Goal: Transaction & Acquisition: Purchase product/service

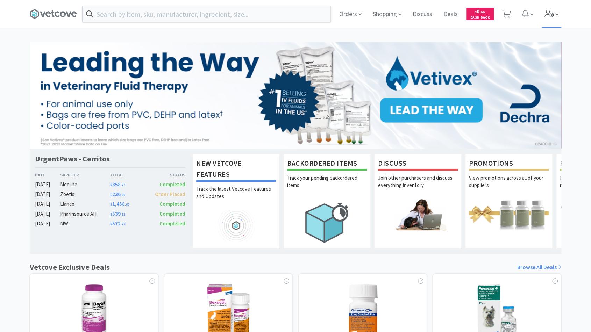
click at [548, 13] on icon at bounding box center [550, 14] width 10 height 8
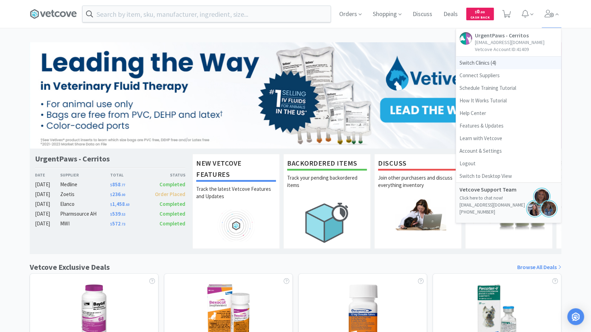
click at [505, 64] on span "Switch Clinics ( 4 )" at bounding box center [508, 63] width 105 height 13
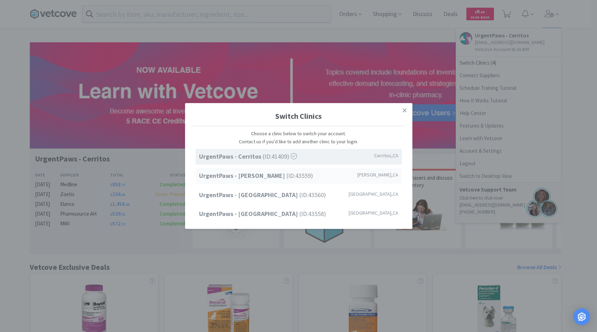
click at [266, 179] on span "UrgentPaws - [PERSON_NAME] (ID: 43559 )" at bounding box center [256, 176] width 114 height 10
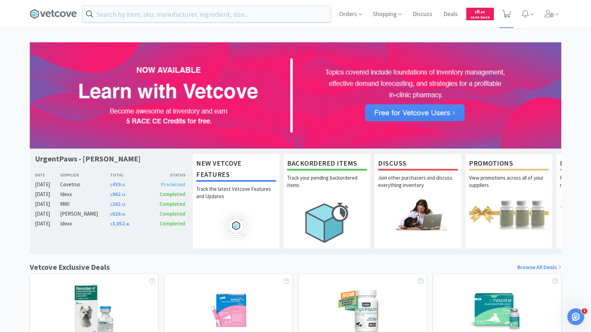
click at [509, 19] on span at bounding box center [507, 14] width 14 height 28
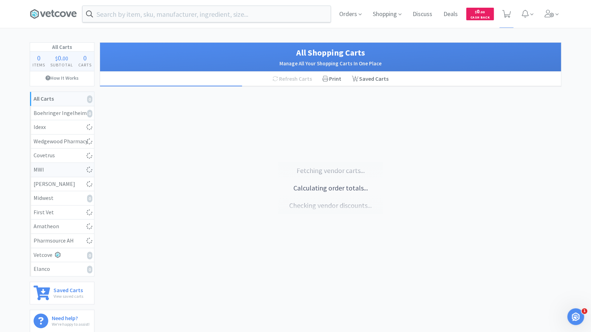
select select "1"
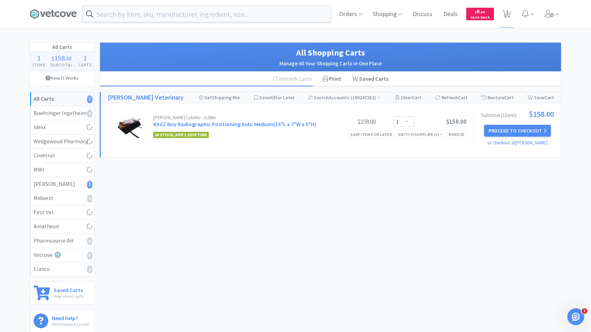
select select "1"
select select "3"
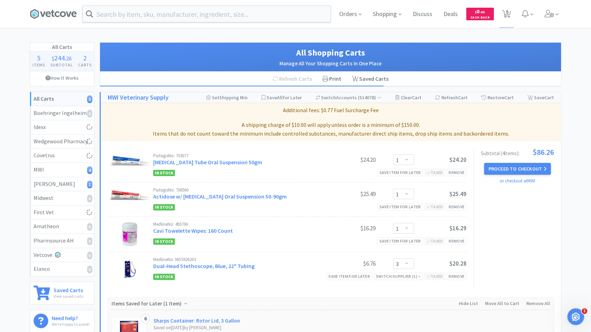
select select "1"
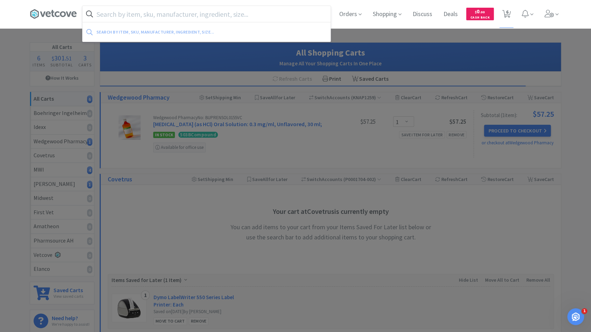
click at [149, 18] on input "text" at bounding box center [207, 14] width 248 height 16
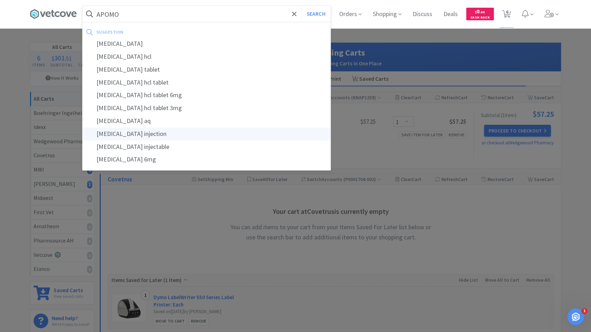
click at [145, 131] on div "apomorphine injection" at bounding box center [207, 134] width 248 height 13
type input "apomorphine injection"
select select "1"
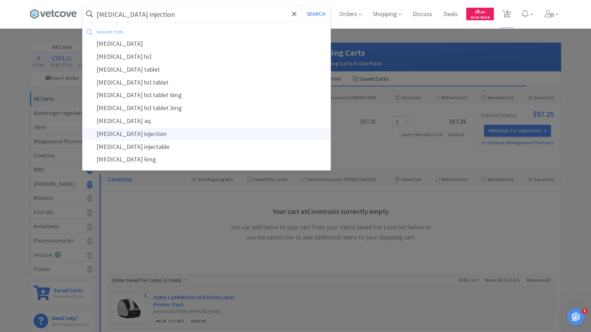
select select "3"
select select "1"
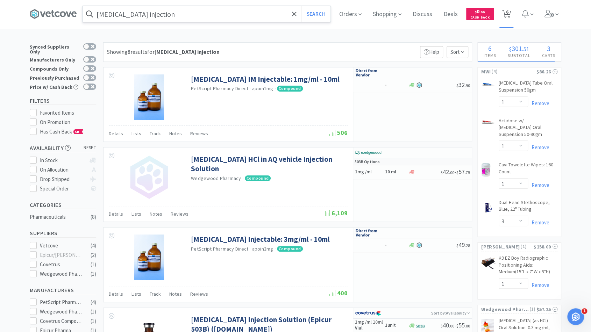
click at [509, 11] on span "6" at bounding box center [507, 12] width 2 height 28
select select "1"
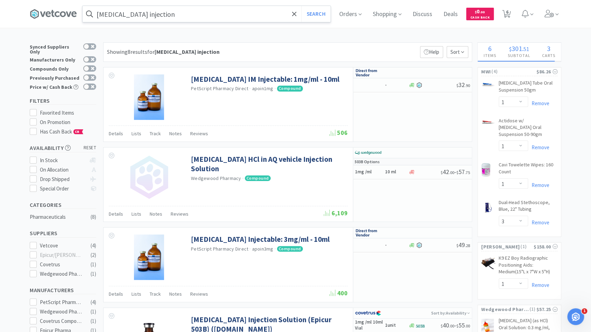
select select "3"
select select "1"
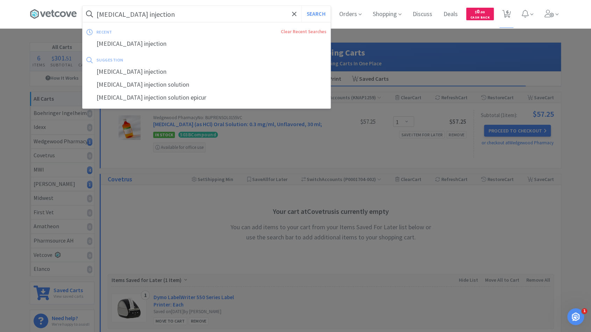
click at [170, 20] on input "apomorphine injection" at bounding box center [207, 14] width 248 height 16
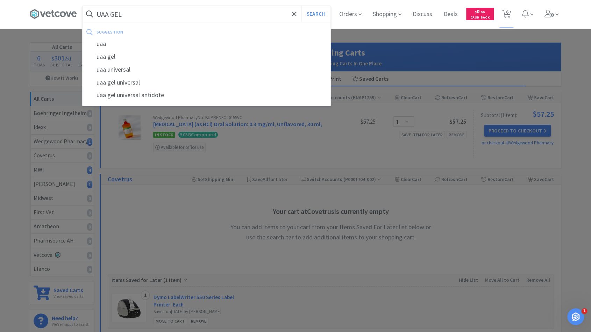
type input "UAA GEL"
click at [302, 6] on button "Search" at bounding box center [316, 14] width 29 height 16
select select "1"
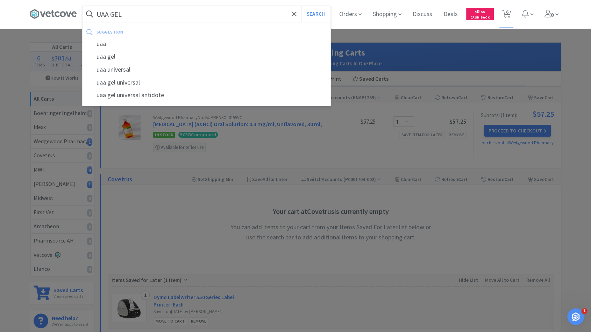
select select "3"
select select "1"
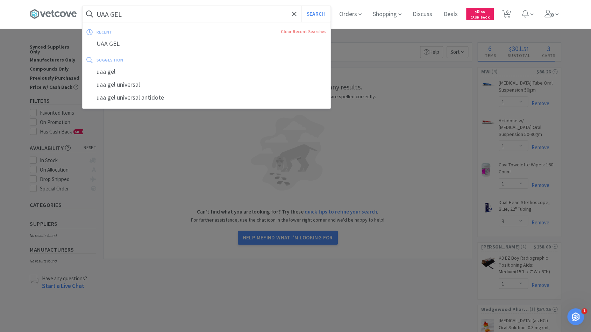
click at [123, 17] on input "UAA GEL" at bounding box center [207, 14] width 248 height 16
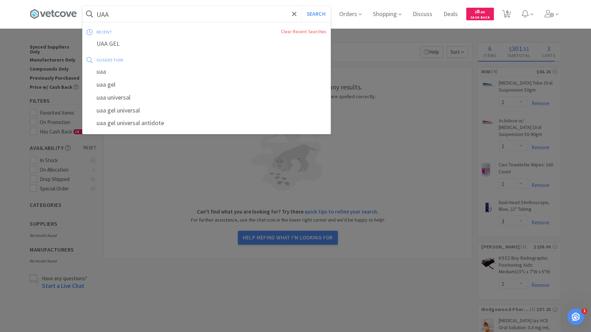
type input "UAA"
click at [302, 6] on button "Search" at bounding box center [316, 14] width 29 height 16
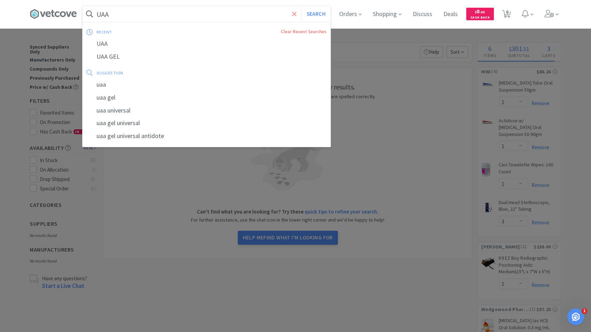
click at [295, 16] on icon at bounding box center [294, 13] width 5 height 7
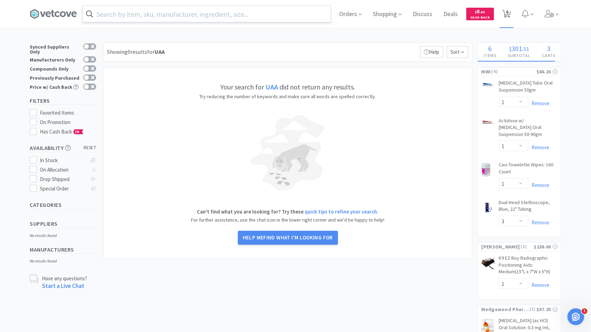
click at [509, 9] on span "6" at bounding box center [507, 12] width 2 height 28
select select "1"
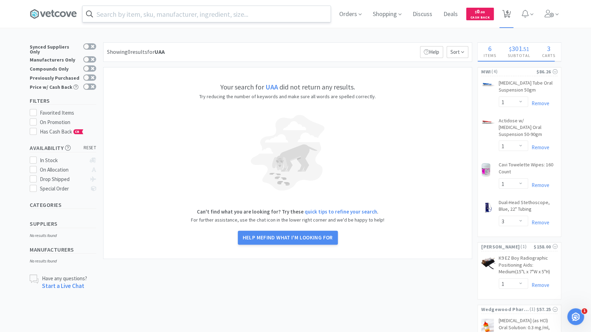
select select "3"
select select "1"
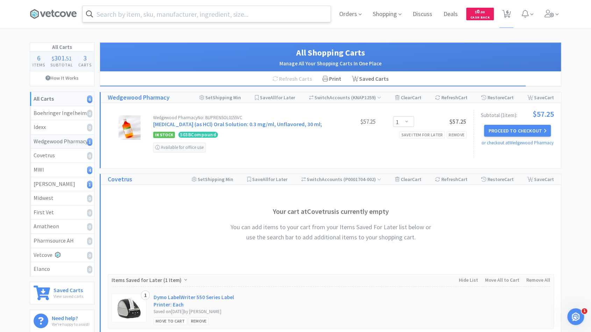
click at [66, 139] on div "Wedgewood Pharmacy 1" at bounding box center [62, 141] width 57 height 9
select select "1"
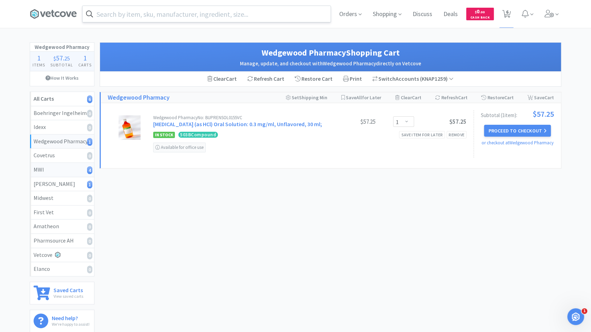
click at [59, 171] on div "MWI 4" at bounding box center [62, 170] width 57 height 9
select select "1"
select select "3"
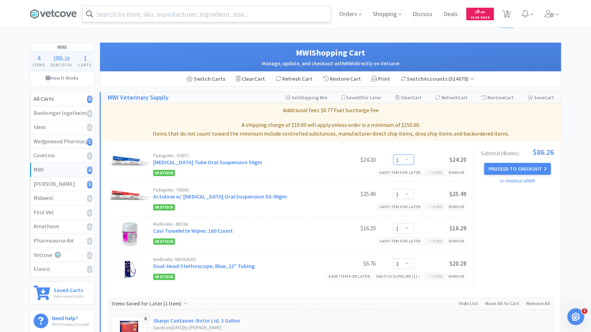
click at [407, 163] on select "Enter Quantity 1 2 3 4 5 6 7 8 9 10 11 12 13 14 15 16 17 18 19 20 Enter Quantity" at bounding box center [403, 160] width 21 height 10
click at [393, 155] on select "Enter Quantity 1 2 3 4 5 6 7 8 9 10 11 12 13 14 15 16 17 18 19 20 Enter Quantity" at bounding box center [403, 160] width 21 height 10
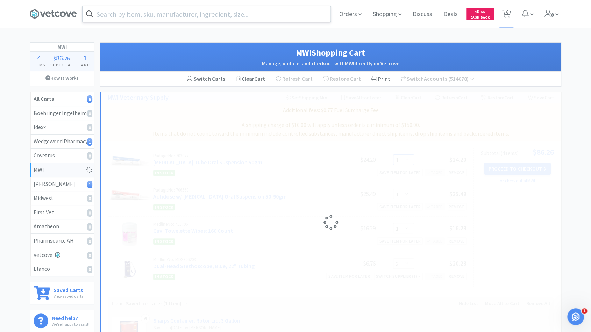
select select "2"
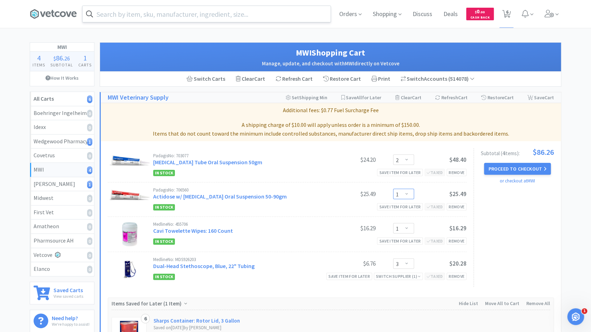
click at [407, 196] on select "Enter Quantity 1 2 3 4 5 6 7 8 9 10 11 12 13 14 15 16 17 18 19 20 Enter Quantity" at bounding box center [403, 194] width 21 height 10
click at [393, 189] on select "Enter Quantity 1 2 3 4 5 6 7 8 9 10 11 12 13 14 15 16 17 18 19 20 Enter Quantity" at bounding box center [403, 194] width 21 height 10
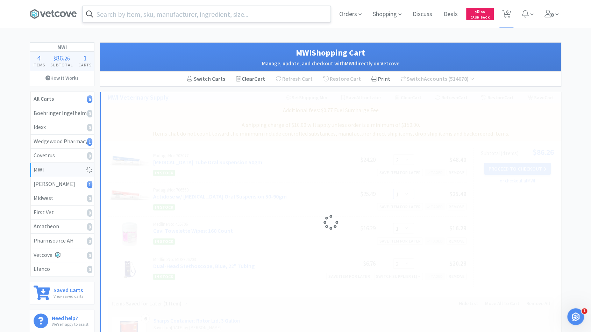
select select "2"
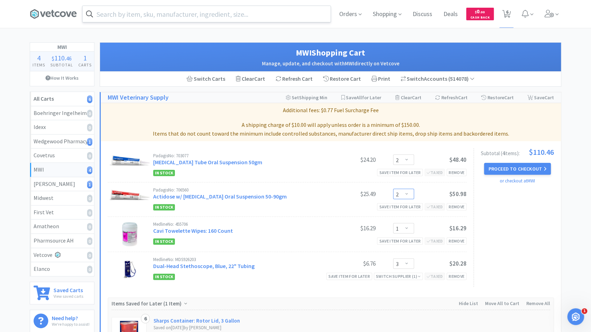
scroll to position [0, 0]
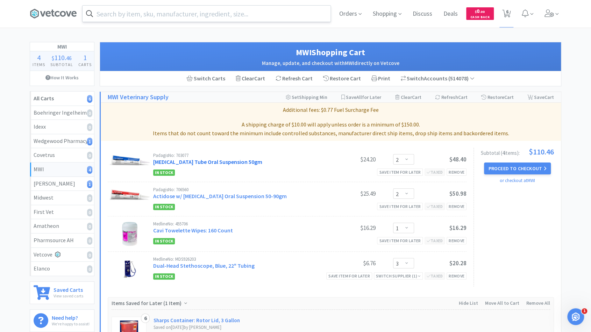
click at [187, 162] on link "Actidose Aqua Tube Oral Suspension 50gm" at bounding box center [207, 162] width 109 height 7
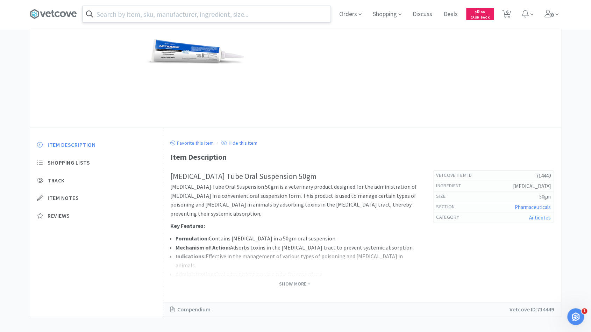
scroll to position [88, 0]
click at [294, 286] on span "Show More" at bounding box center [294, 285] width 31 height 7
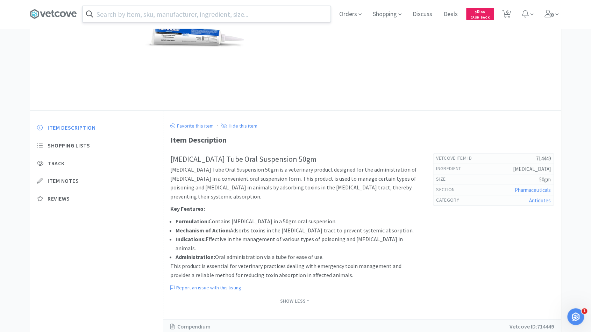
scroll to position [119, 0]
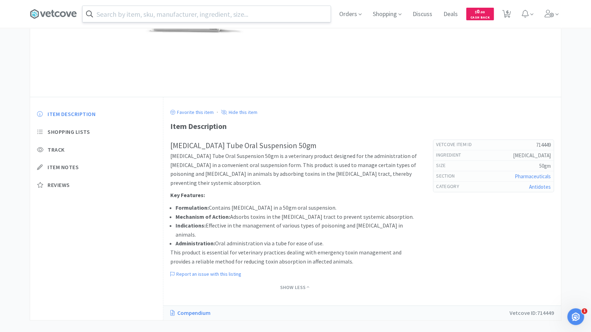
click at [184, 309] on link "Compendium" at bounding box center [193, 313] width 47 height 9
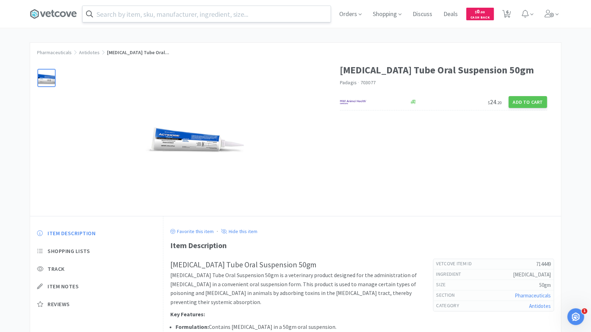
click at [189, 138] on img at bounding box center [195, 139] width 105 height 34
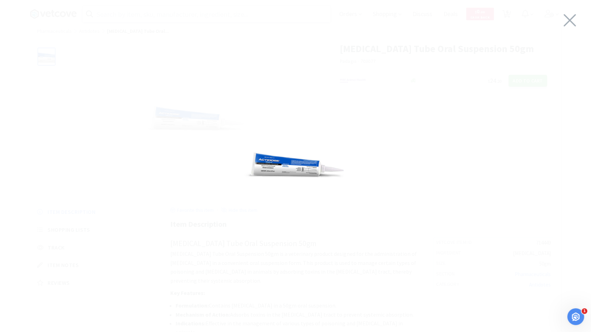
scroll to position [14, 0]
click at [571, 19] on icon at bounding box center [570, 20] width 15 height 20
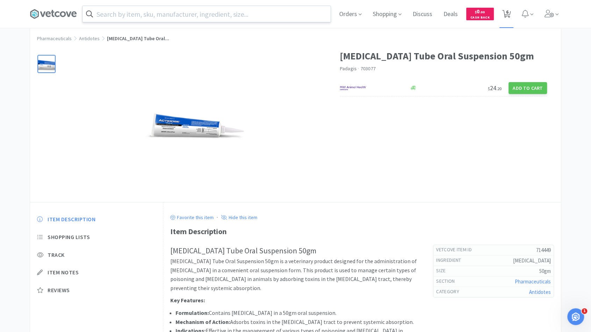
click at [514, 11] on span "6" at bounding box center [507, 14] width 14 height 28
select select "1"
select select "2"
select select "1"
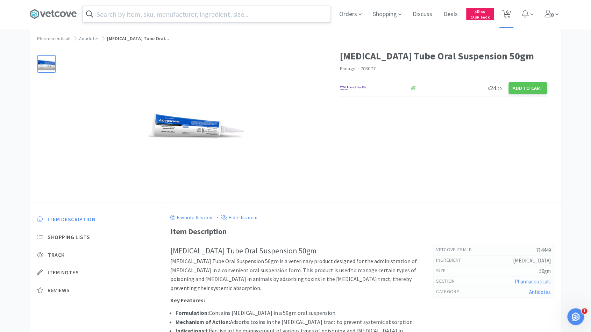
select select "3"
select select "1"
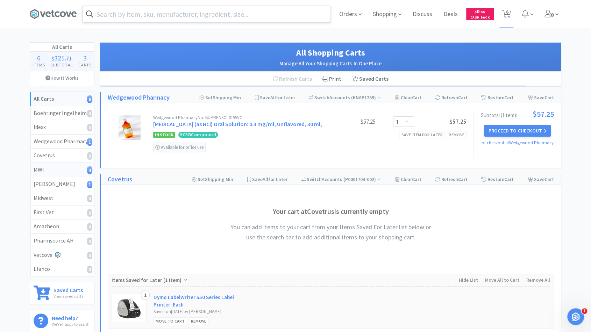
click at [40, 168] on div "MWI 4" at bounding box center [62, 170] width 57 height 9
select select "2"
select select "1"
select select "3"
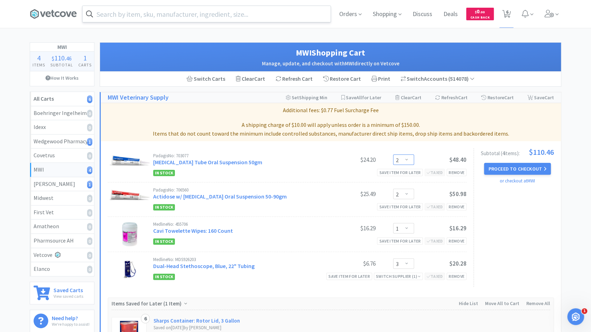
click at [407, 160] on select "Enter Quantity 1 2 3 4 5 6 7 8 9 10 11 12 13 14 15 16 17 18 19 20 Enter Quantity" at bounding box center [403, 160] width 21 height 10
click at [406, 161] on select "Enter Quantity 1 2 3 4 5 6 7 8 9 10 11 12 13 14 15 16 17 18 19 20 Enter Quantity" at bounding box center [403, 160] width 21 height 10
click at [403, 155] on select "Enter Quantity 1 2 3 4 5 6 7 8 9 10 11 12 13 14 15 16 17 18 19 20 Enter Quantity" at bounding box center [403, 160] width 21 height 10
click at [406, 158] on select "Enter Quantity 1 2 3 4 5 6 7 8 9 10 11 12 13 14 15 16 17 18 19 20 Enter Quantity" at bounding box center [403, 160] width 21 height 10
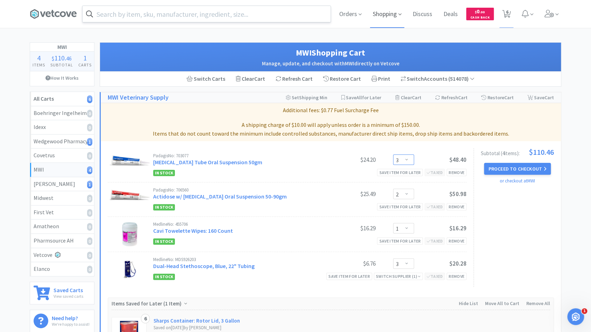
click at [393, 155] on select "Enter Quantity 1 2 3 4 5 6 7 8 9 10 11 12 13 14 15 16 17 18 19 20 Enter Quantity" at bounding box center [403, 160] width 21 height 10
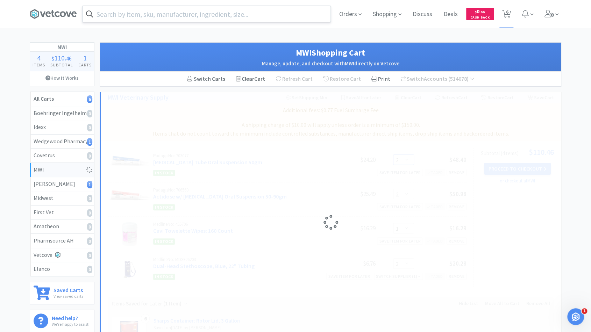
select select "3"
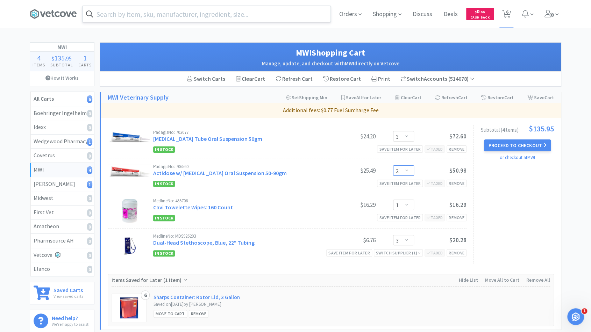
click at [409, 171] on select "Enter Quantity 1 2 3 4 5 6 7 8 9 10 11 12 13 14 15 16 17 18 19 20 Enter Quantity" at bounding box center [403, 171] width 21 height 10
click at [393, 166] on select "Enter Quantity 1 2 3 4 5 6 7 8 9 10 11 12 13 14 15 16 17 18 19 20 Enter Quantity" at bounding box center [403, 171] width 21 height 10
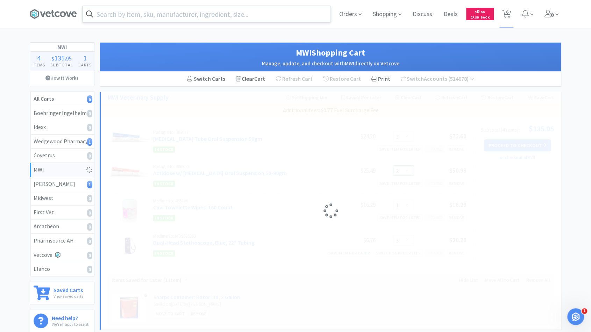
select select "3"
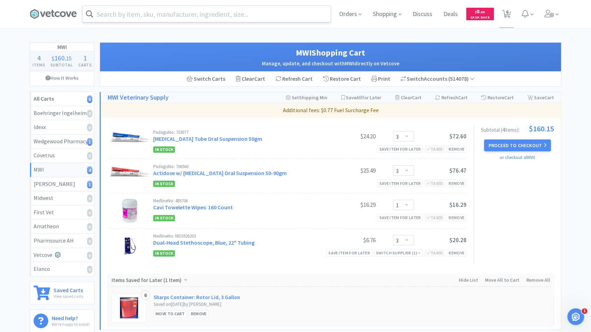
click at [188, 16] on input "text" at bounding box center [207, 14] width 248 height 16
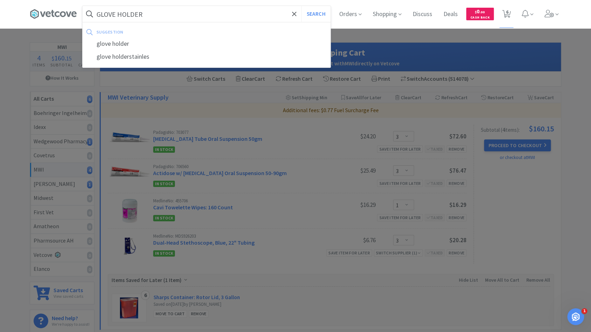
type input "GLOVE HOLDER"
click at [302, 6] on button "Search" at bounding box center [316, 14] width 29 height 16
select select "3"
select select "1"
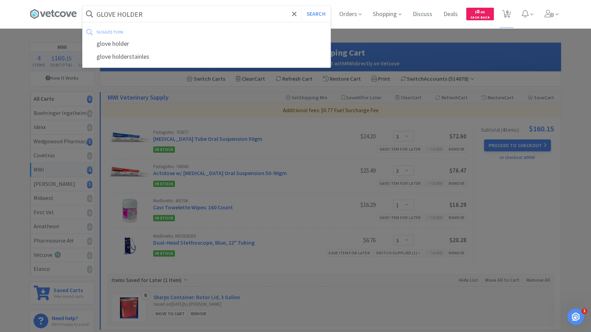
select select "3"
select select "1"
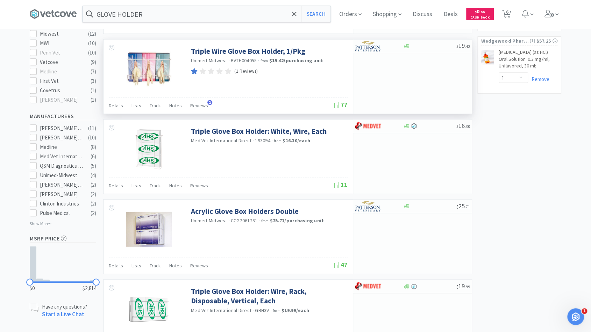
scroll to position [268, 0]
click at [242, 49] on link "Triple Wire Glove Box Holder, 1/Pkg" at bounding box center [248, 51] width 114 height 9
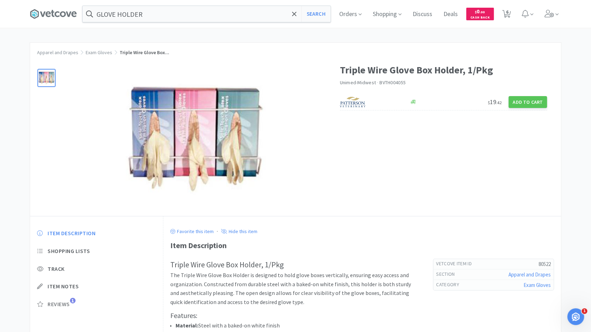
click at [67, 302] on span "Reviews" at bounding box center [59, 304] width 22 height 7
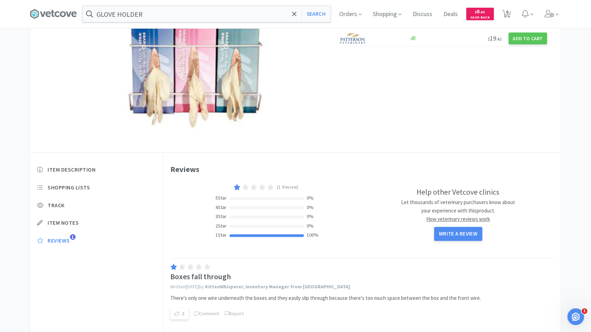
scroll to position [63, 0]
select select "3"
select select "1"
select select "3"
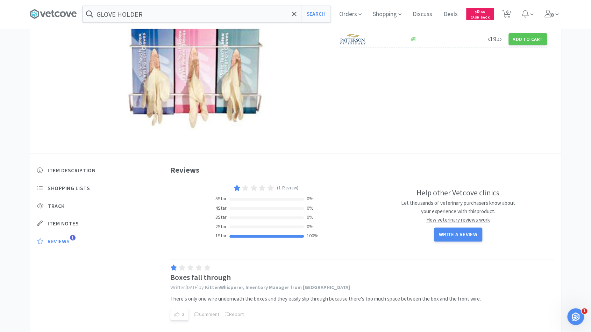
select select "1"
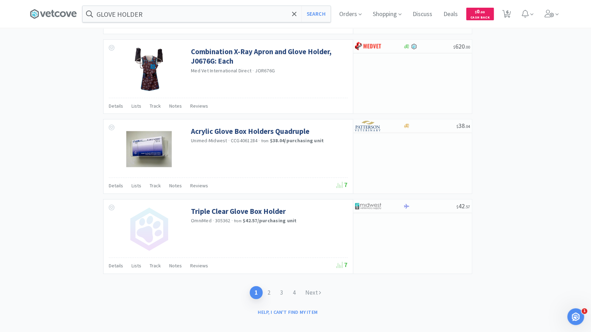
scroll to position [989, 0]
click at [270, 287] on link "2" at bounding box center [269, 293] width 13 height 13
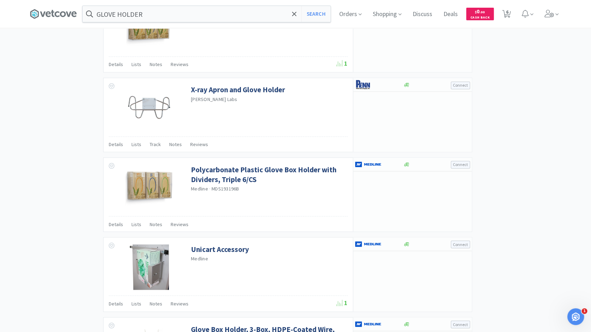
scroll to position [636, 0]
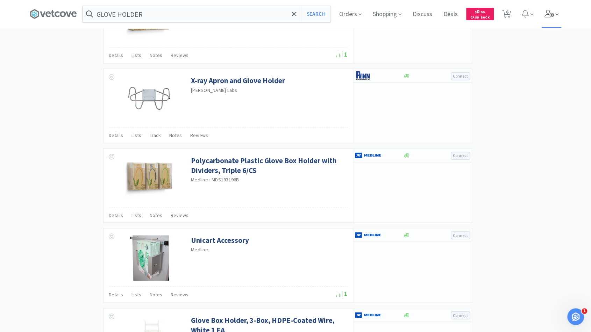
click at [548, 16] on icon at bounding box center [549, 14] width 9 height 8
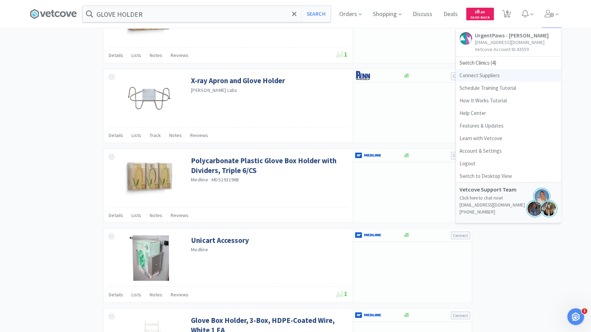
click at [499, 77] on link "Connect Suppliers" at bounding box center [508, 75] width 105 height 13
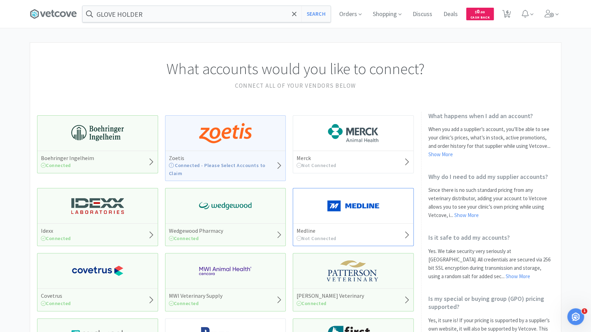
click at [335, 201] on img at bounding box center [353, 206] width 52 height 21
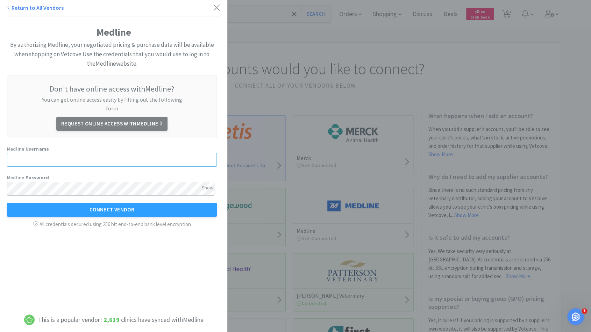
click at [100, 153] on input "text" at bounding box center [112, 160] width 210 height 14
type input "UPaws2025"
click at [186, 203] on button "Connect Vendor" at bounding box center [112, 210] width 210 height 14
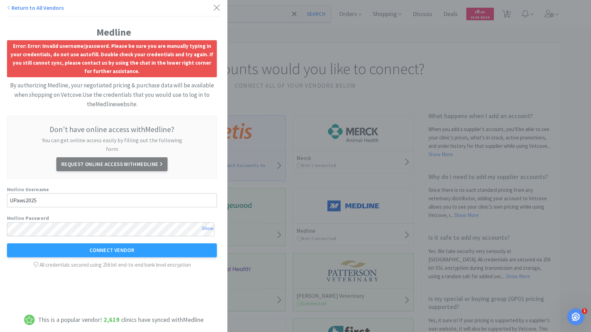
click at [205, 223] on div "Show" at bounding box center [208, 229] width 12 height 12
drag, startPoint x: 69, startPoint y: 192, endPoint x: 14, endPoint y: 195, distance: 54.6
click at [14, 195] on input "UPaws2025" at bounding box center [112, 201] width 210 height 14
type input "[EMAIL_ADDRESS][DOMAIN_NAME]"
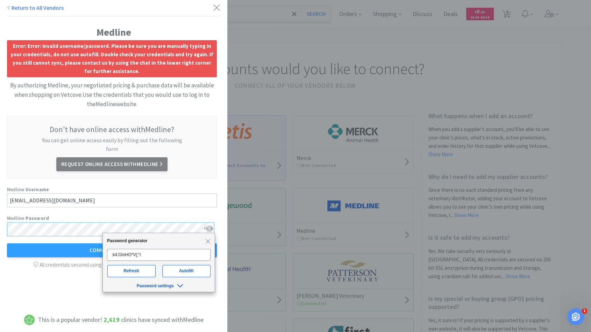
click at [0, 219] on div "Medline Error: Error: Invalid username/password. Please be sure you are manuall…" at bounding box center [113, 142] width 227 height 285
click button "Connect Vendor" at bounding box center [112, 251] width 210 height 14
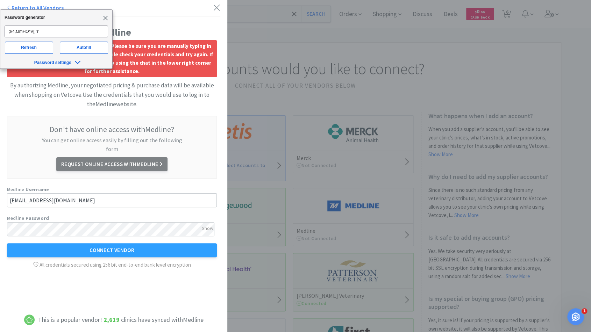
click at [106, 18] on span "Close" at bounding box center [105, 17] width 5 height 5
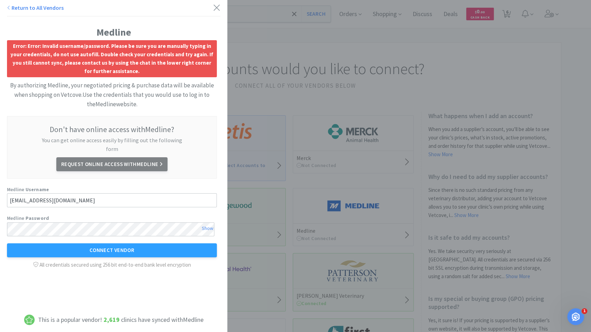
click at [209, 223] on div "Show" at bounding box center [208, 229] width 12 height 12
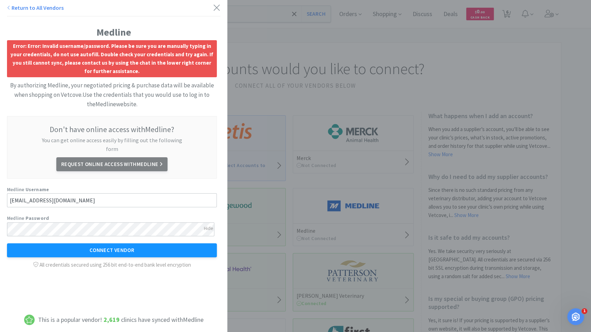
click at [113, 244] on button "Connect Vendor" at bounding box center [112, 251] width 210 height 14
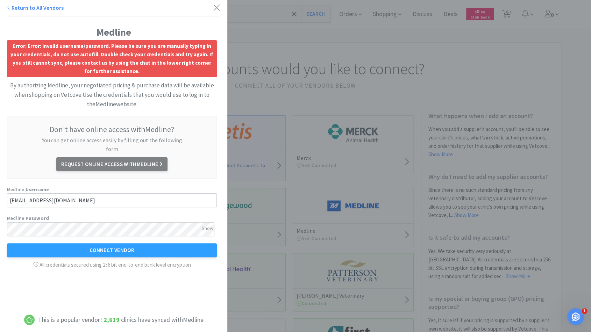
click at [206, 10] on div "Return to All Vendors" at bounding box center [113, 9] width 213 height 13
click at [213, 9] on icon at bounding box center [216, 8] width 7 height 10
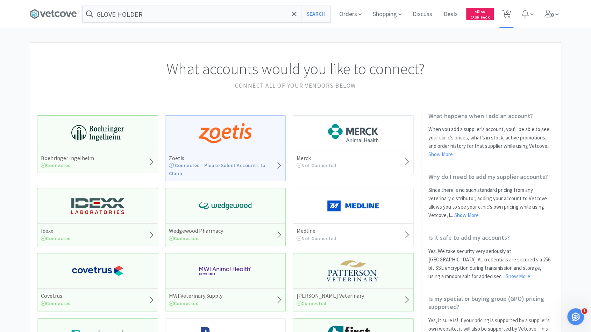
click at [509, 13] on icon at bounding box center [507, 14] width 9 height 8
select select "1"
select select "3"
select select "1"
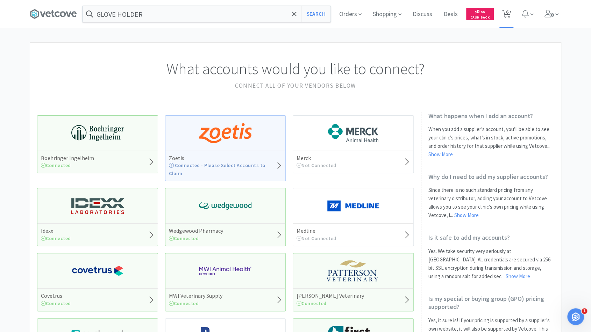
select select "3"
select select "1"
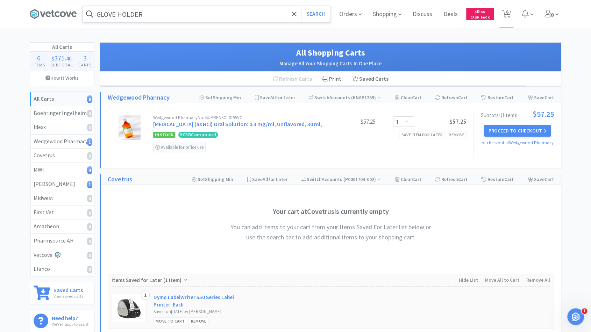
click at [167, 10] on input "GLOVE HOLDER" at bounding box center [207, 14] width 248 height 16
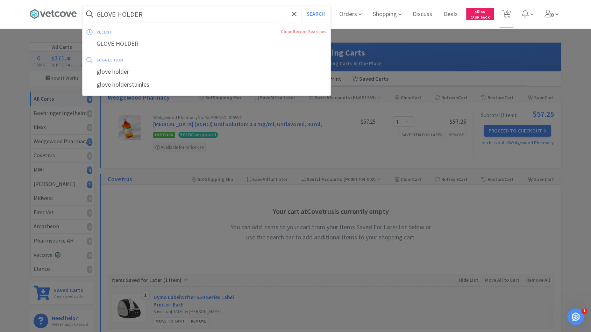
click at [302, 6] on button "Search" at bounding box center [316, 14] width 29 height 16
select select "3"
select select "1"
select select "3"
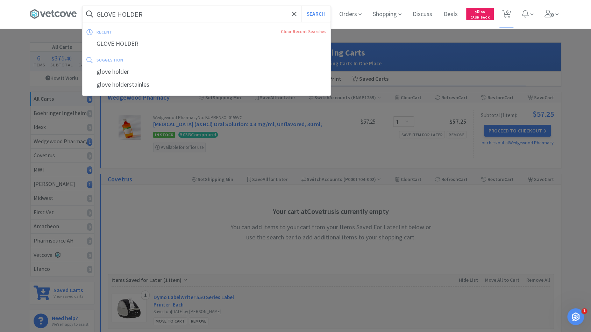
select select "1"
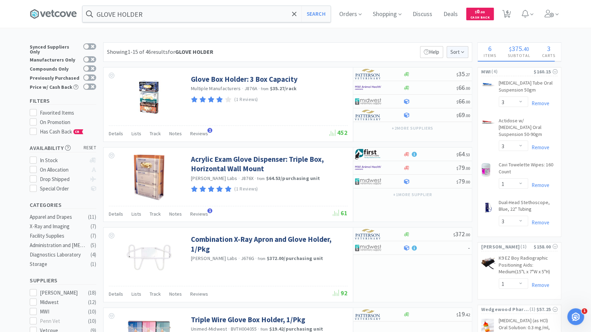
click at [461, 50] on icon at bounding box center [462, 51] width 3 height 5
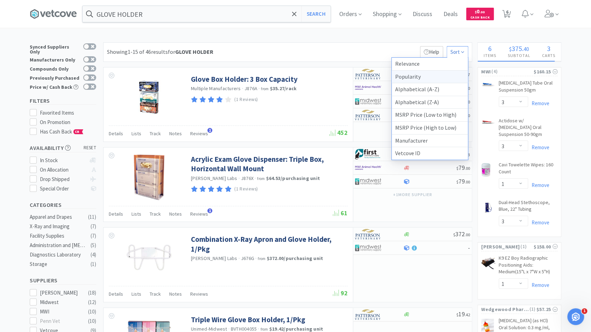
click at [452, 78] on div "Popularity" at bounding box center [430, 77] width 76 height 13
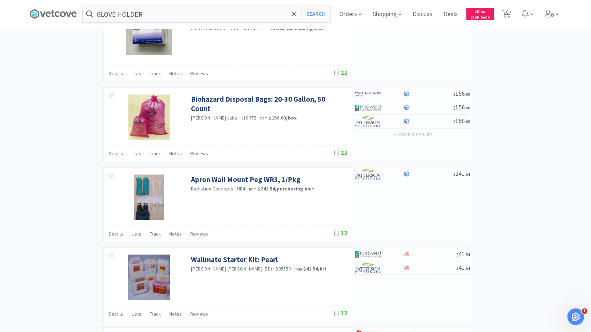
scroll to position [819, 0]
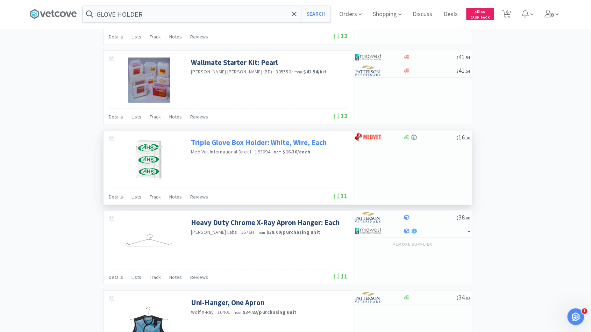
click at [213, 139] on link "Triple Glove Box Holder: White, Wire, Each" at bounding box center [259, 142] width 136 height 9
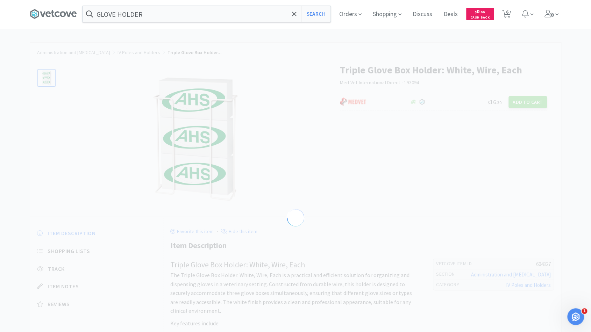
select select "604327"
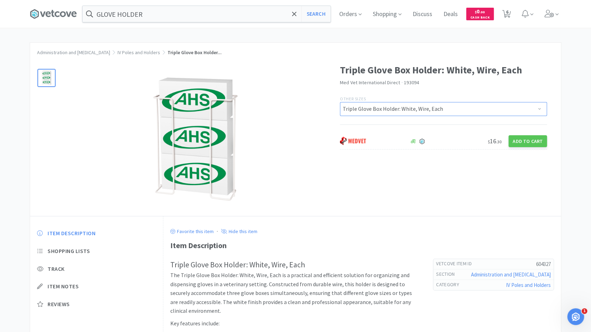
click at [400, 108] on select "Triple Glove Box Holder: Wire, Rack, Disposable, Vertical, Each Triple Glove Bo…" at bounding box center [444, 109] width 208 height 14
click at [340, 102] on select "Triple Glove Box Holder: Wire, Rack, Disposable, Vertical, Each Triple Glove Bo…" at bounding box center [444, 109] width 208 height 14
click at [152, 14] on input "GLOVE HOLDER" at bounding box center [207, 14] width 248 height 16
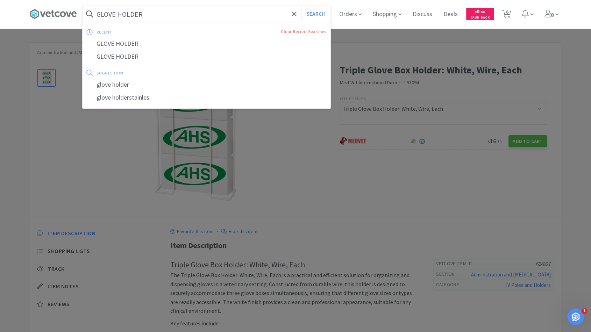
click at [152, 14] on input "GLOVE HOLDER" at bounding box center [207, 14] width 248 height 16
click at [106, 170] on div at bounding box center [295, 166] width 591 height 332
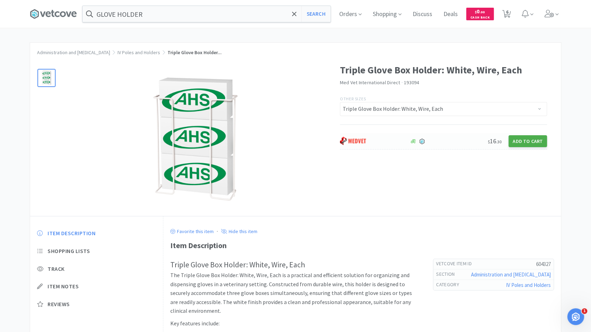
click at [518, 142] on button "Add to Cart" at bounding box center [528, 141] width 38 height 12
select select "1"
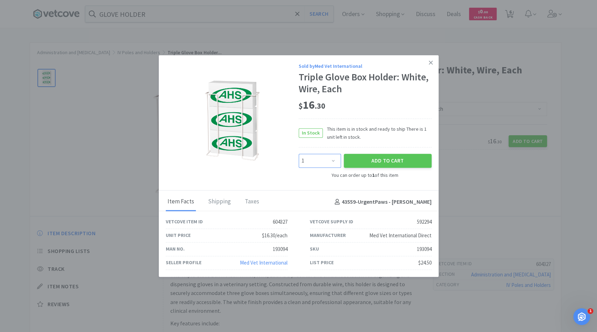
click at [335, 161] on select "Enter Quantity 1 Enter Quantity" at bounding box center [320, 161] width 42 height 14
click at [299, 154] on select "Enter Quantity 1 Enter Quantity" at bounding box center [320, 161] width 42 height 14
click at [430, 63] on icon at bounding box center [431, 62] width 4 height 6
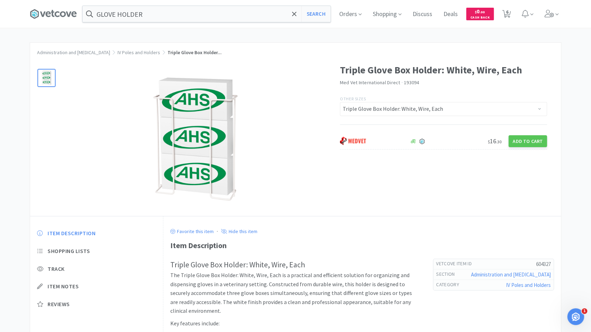
select select "3"
select select "1"
select select "3"
select select "1"
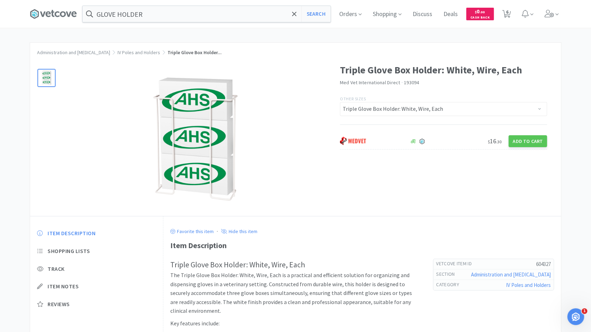
select select "1"
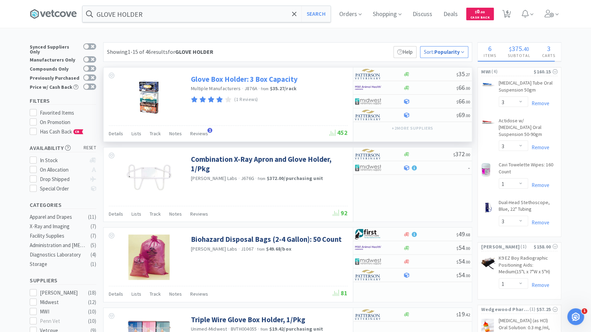
click at [237, 77] on link "Glove Box Holder: 3 Box Capacity" at bounding box center [244, 79] width 107 height 9
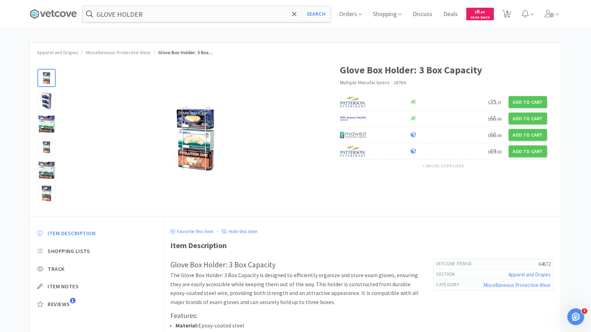
click at [62, 308] on div "Item Description Shopping Lists Track Item Notes Reviews 1" at bounding box center [96, 274] width 133 height 103
click at [64, 304] on span "Reviews" at bounding box center [59, 304] width 22 height 7
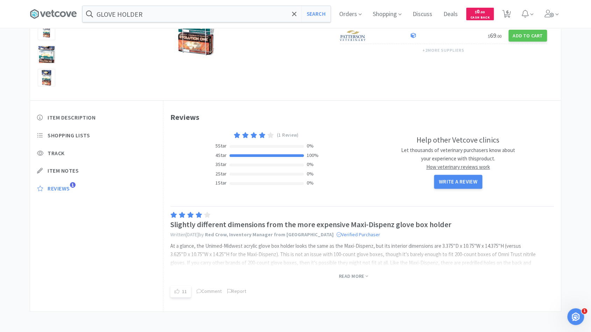
scroll to position [115, 0]
click at [210, 253] on div at bounding box center [353, 255] width 367 height 28
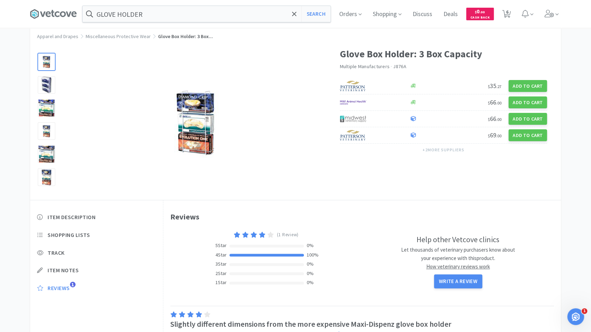
scroll to position [13, 0]
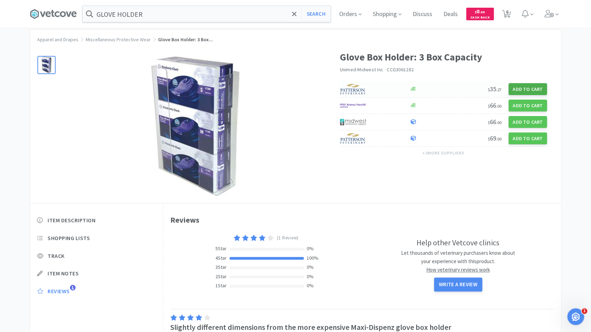
click at [521, 87] on button "Add to Cart" at bounding box center [528, 89] width 38 height 12
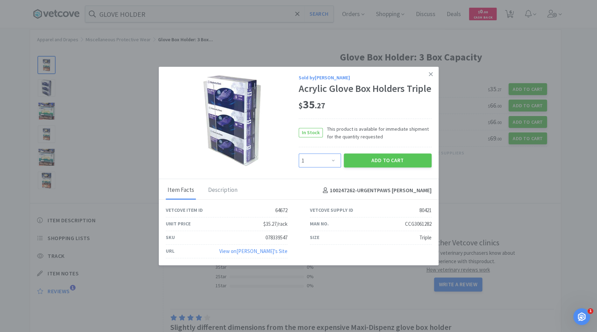
click at [332, 159] on select "Enter Quantity 1 2 3 4 5 6 7 8 9 10 11 12 13 14 15 16 17 18 19 20 Enter Quantity" at bounding box center [320, 161] width 42 height 14
select select "2"
click at [299, 154] on select "Enter Quantity 1 2 3 4 5 6 7 8 9 10 11 12 13 14 15 16 17 18 19 20 Enter Quantity" at bounding box center [320, 161] width 42 height 14
click at [368, 162] on button "Add to Cart" at bounding box center [388, 161] width 88 height 14
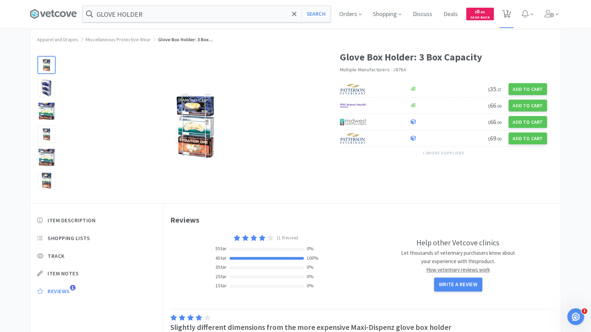
click at [505, 14] on icon at bounding box center [507, 14] width 9 height 8
select select "1"
select select "3"
select select "1"
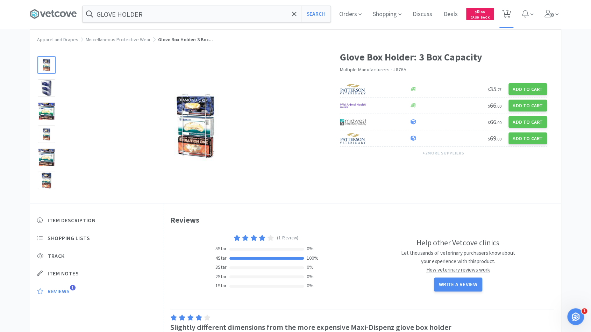
select select "3"
select select "2"
select select "1"
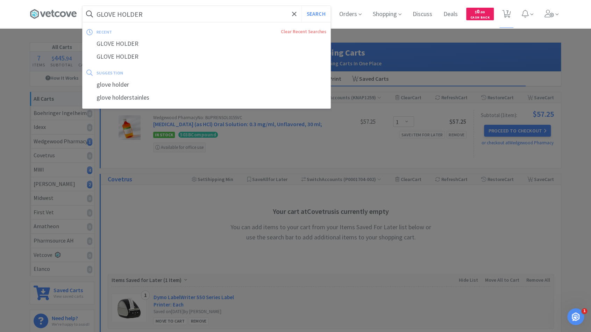
click at [164, 13] on input "GLOVE HOLDER" at bounding box center [207, 14] width 248 height 16
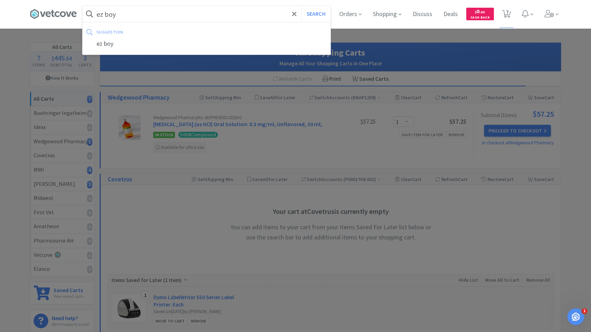
type input "ez boy"
click at [302, 6] on button "Search" at bounding box center [316, 14] width 29 height 16
select select "3"
select select "1"
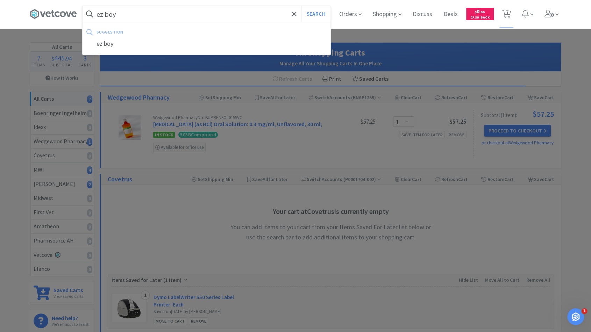
select select "3"
select select "2"
select select "1"
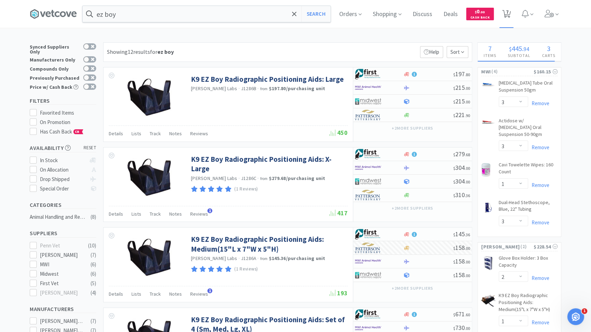
click at [507, 10] on icon at bounding box center [507, 14] width 9 height 8
select select "1"
select select "3"
select select "1"
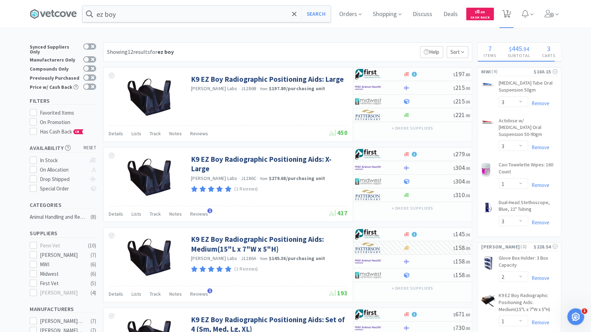
select select "3"
select select "2"
select select "1"
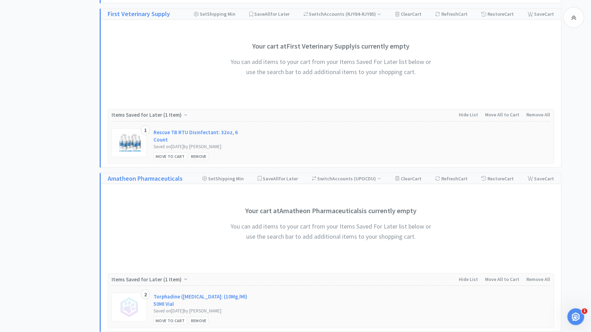
scroll to position [691, 0]
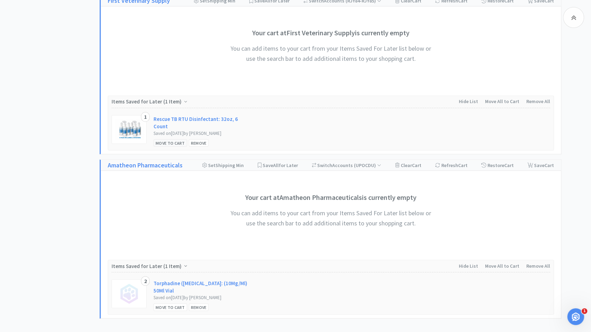
click at [178, 139] on div "Move to Cart" at bounding box center [171, 142] width 34 height 7
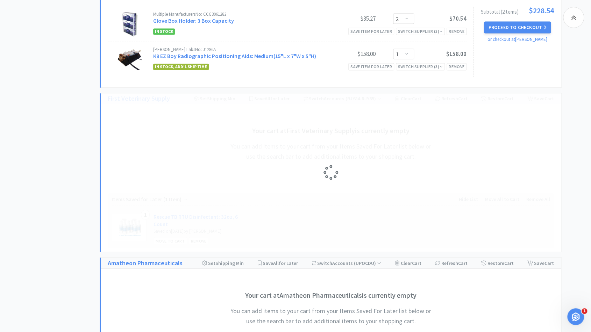
scroll to position [589, 0]
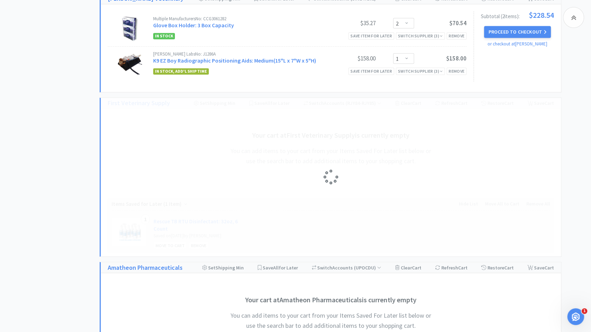
select select "1"
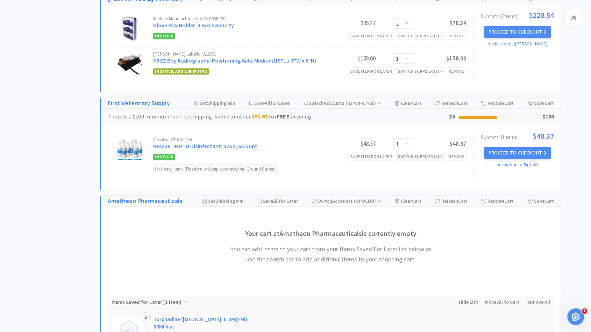
click at [428, 155] on div "Switch Supplier ( 2 )" at bounding box center [420, 156] width 45 height 7
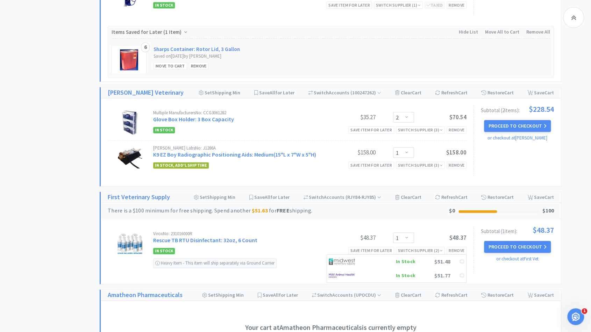
scroll to position [539, 0]
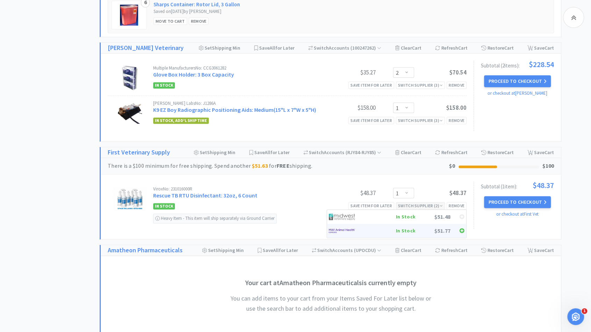
click at [405, 230] on div "In Stock" at bounding box center [390, 231] width 52 height 10
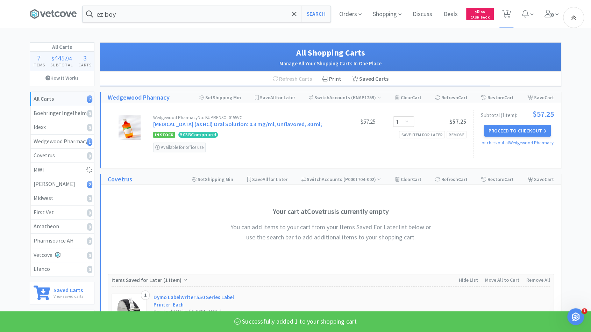
scroll to position [211, 0]
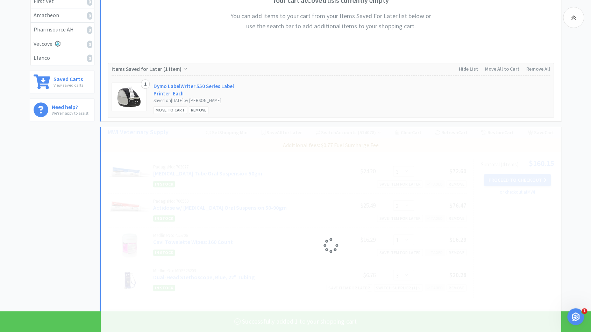
select select "1"
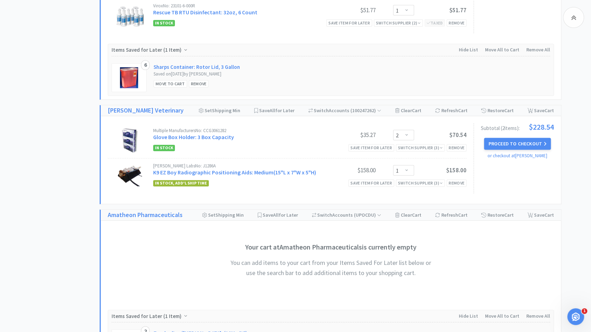
scroll to position [513, 0]
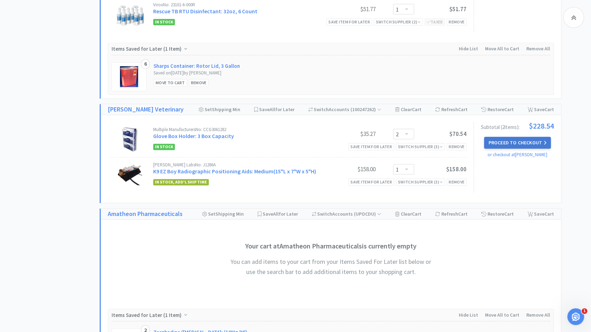
click at [508, 141] on button "Proceed to Checkout" at bounding box center [517, 143] width 66 height 12
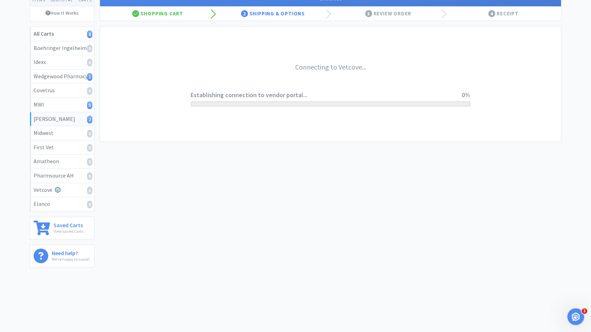
scroll to position [63, 0]
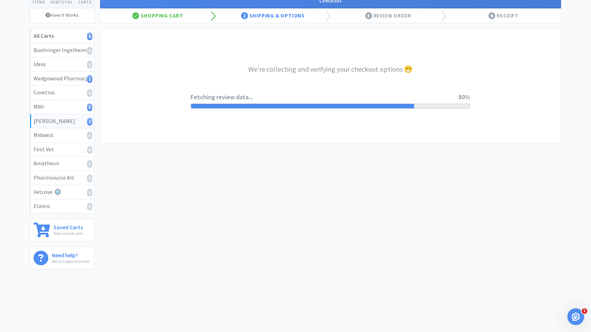
select select "1"
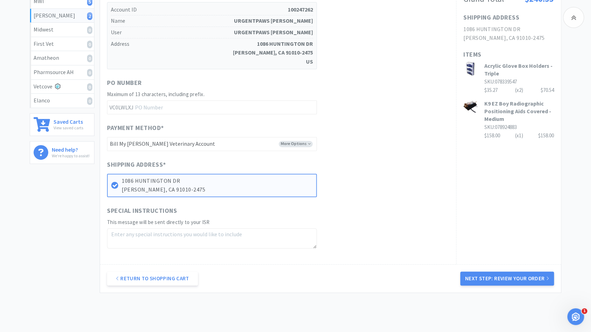
scroll to position [189, 0]
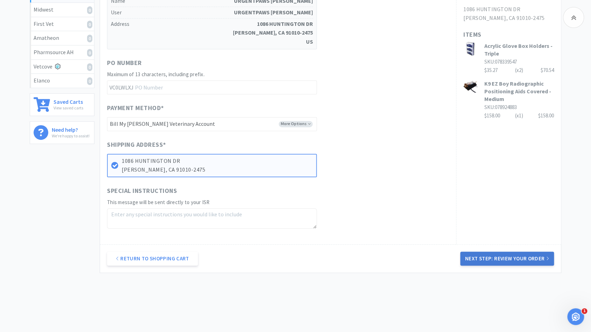
click at [478, 254] on button "Next Step: Review Your Order" at bounding box center [508, 259] width 94 height 14
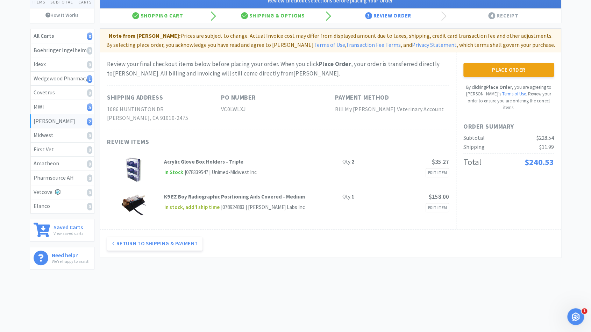
scroll to position [0, 0]
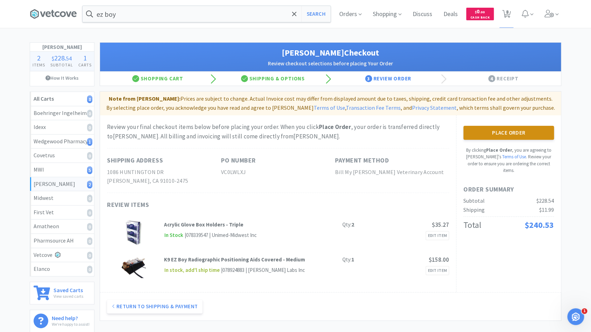
click at [511, 131] on button "Place Order" at bounding box center [509, 133] width 91 height 14
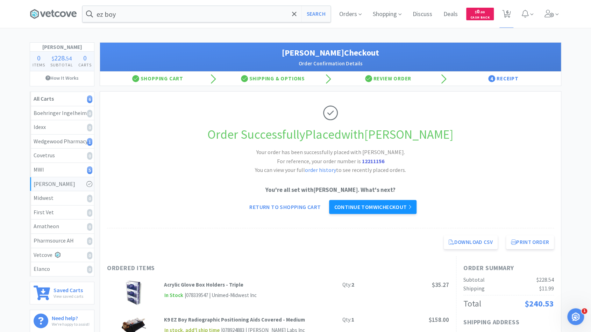
click at [376, 207] on link "Continue to MWI checkout" at bounding box center [372, 207] width 87 height 14
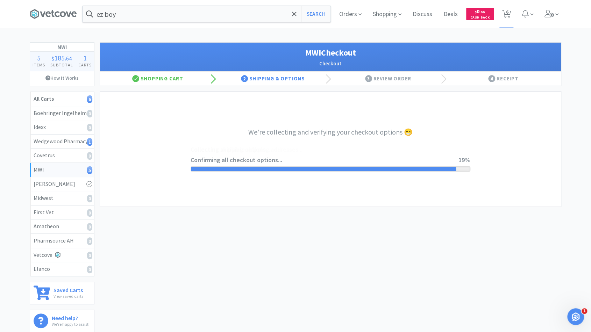
select select "STD_"
select select "FVS"
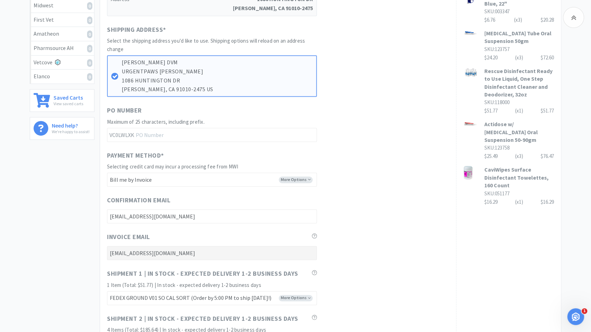
scroll to position [192, 0]
click at [346, 212] on div "Confirmation Email cassie@urgentpaws.com" at bounding box center [278, 210] width 342 height 28
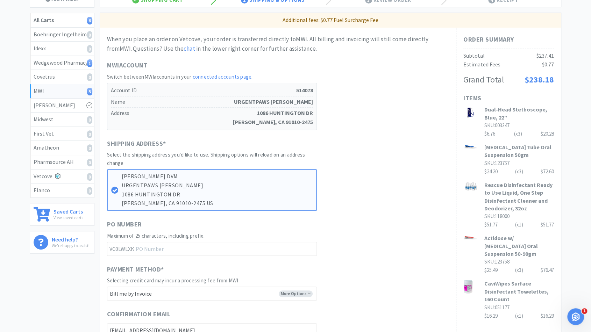
scroll to position [228, 0]
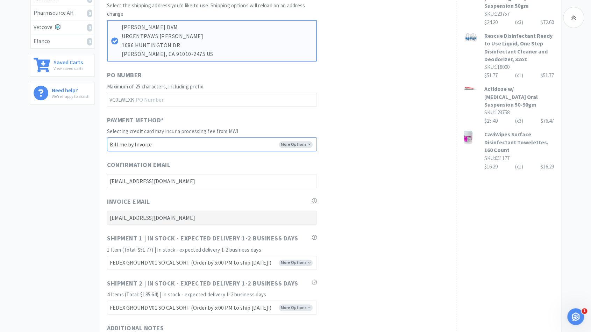
click at [298, 142] on select "-------- Bill me by Invoice" at bounding box center [212, 145] width 210 height 14
click at [350, 126] on div "Payment Method * Selecting credit card may incur a processing fee from MWI More…" at bounding box center [278, 133] width 342 height 36
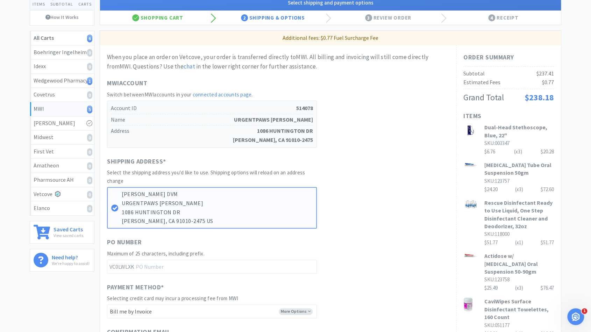
scroll to position [0, 0]
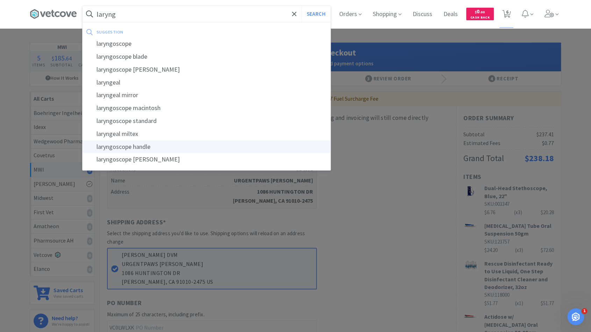
click at [151, 144] on div "laryngoscope handle" at bounding box center [207, 147] width 248 height 13
type input "laryngoscope handle"
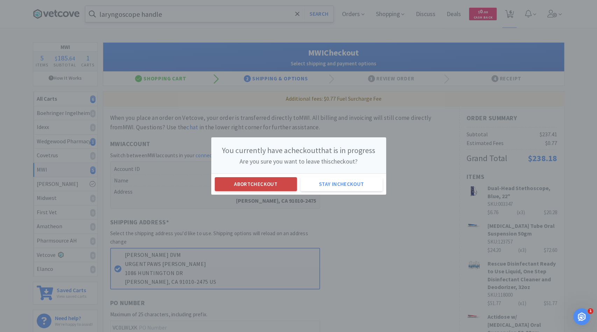
click at [253, 188] on button "Abort checkout" at bounding box center [256, 184] width 82 height 14
select select "3"
select select "1"
select select "3"
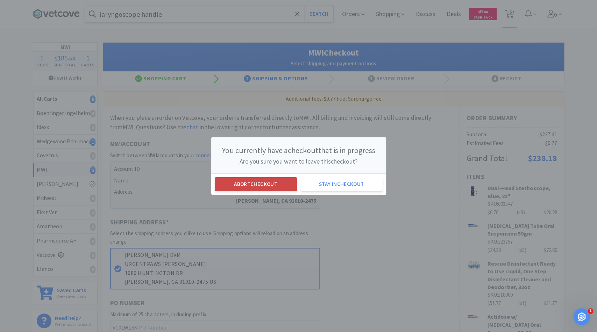
select select "1"
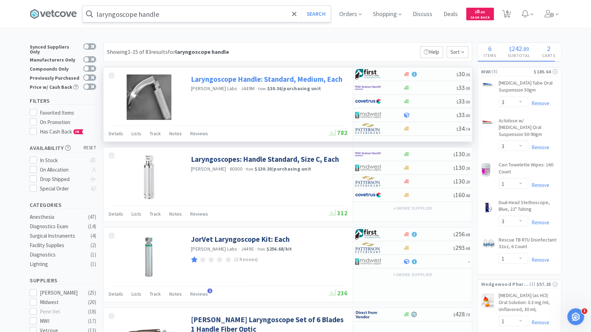
click at [235, 78] on link "Laryngoscope Handle: Standard, Medium, Each" at bounding box center [267, 79] width 152 height 9
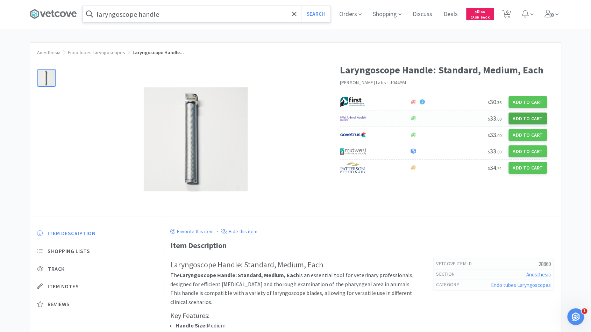
click at [518, 118] on button "Add to Cart" at bounding box center [528, 119] width 38 height 12
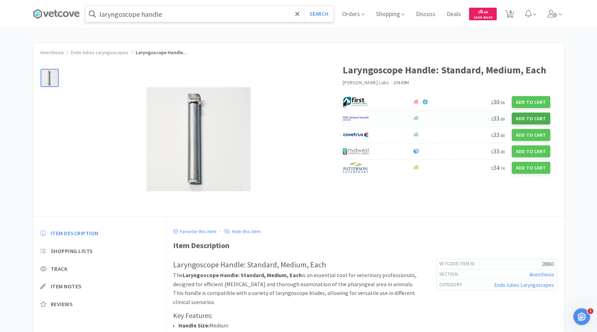
select select "1"
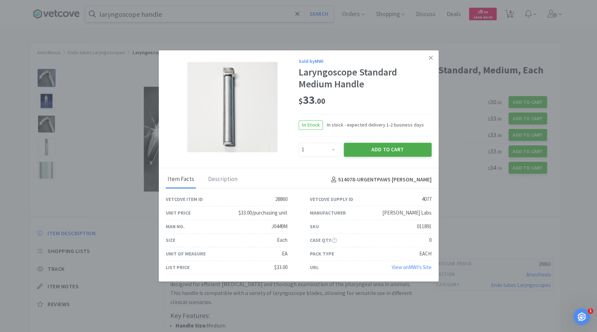
click at [384, 149] on button "Add to Cart" at bounding box center [388, 150] width 88 height 14
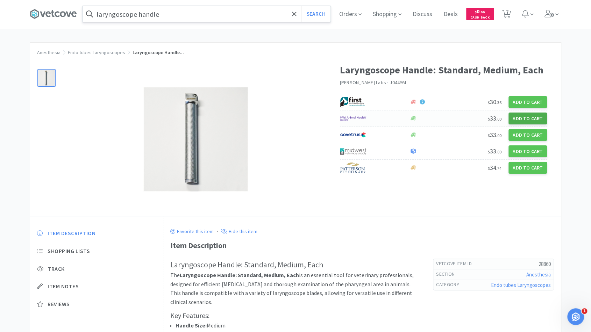
click at [528, 118] on button "Add to Cart" at bounding box center [528, 119] width 38 height 12
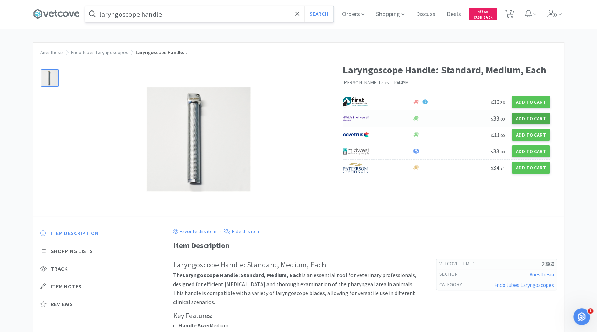
select select "1"
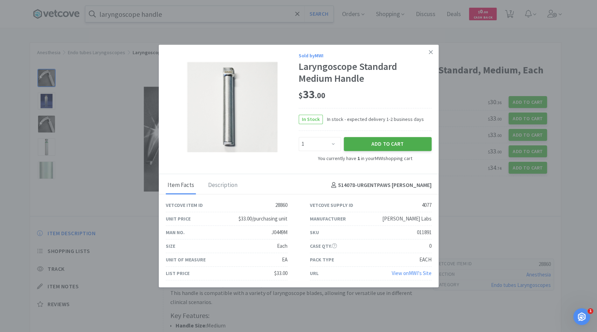
click at [366, 144] on button "Add to Cart" at bounding box center [388, 144] width 88 height 14
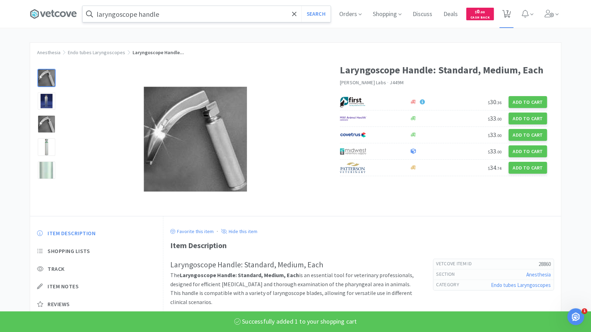
click at [506, 15] on icon at bounding box center [507, 14] width 9 height 8
select select "1"
select select "3"
select select "1"
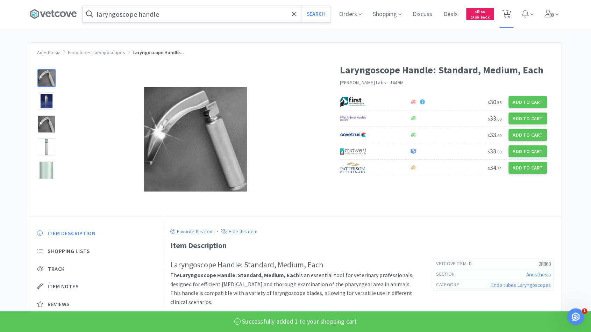
select select "3"
select select "2"
select select "1"
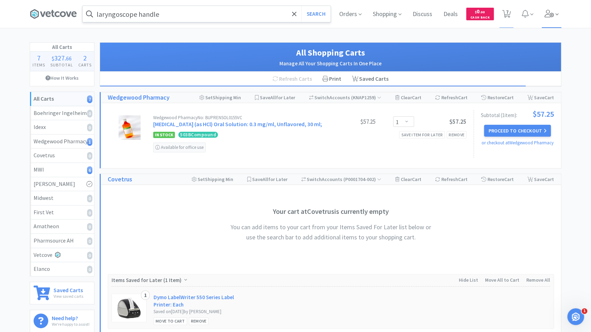
click at [549, 15] on icon at bounding box center [550, 14] width 10 height 8
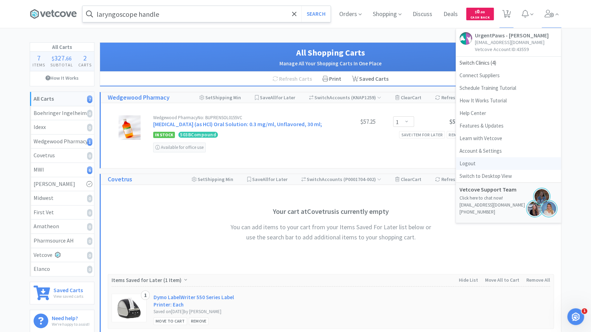
click at [471, 165] on link "Logout" at bounding box center [508, 163] width 105 height 13
